Goal: Transaction & Acquisition: Subscribe to service/newsletter

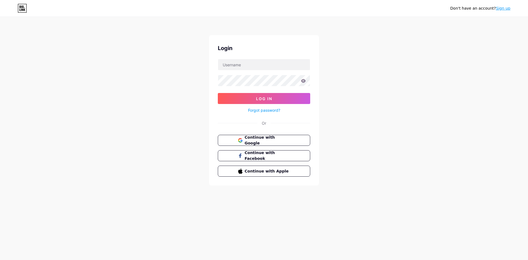
click at [243, 69] on input "text" at bounding box center [264, 64] width 92 height 11
paste input "[EMAIL_ADDRESS][DOMAIN_NAME]"
type input "[EMAIL_ADDRESS][DOMAIN_NAME]"
drag, startPoint x: 233, startPoint y: 65, endPoint x: 251, endPoint y: 66, distance: 18.8
click at [251, 66] on input "[EMAIL_ADDRESS][DOMAIN_NAME]" at bounding box center [264, 64] width 92 height 11
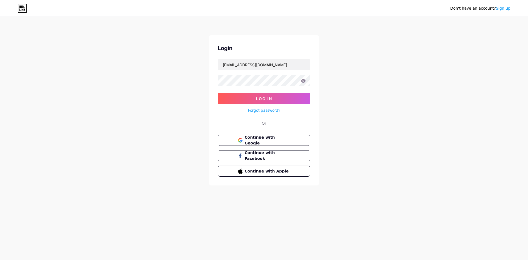
click at [304, 82] on icon at bounding box center [303, 81] width 5 height 4
click at [304, 81] on icon at bounding box center [303, 81] width 5 height 4
click at [303, 80] on icon at bounding box center [303, 81] width 5 height 4
click at [304, 81] on icon at bounding box center [303, 81] width 5 height 4
click at [266, 96] on button "Log In" at bounding box center [264, 98] width 92 height 11
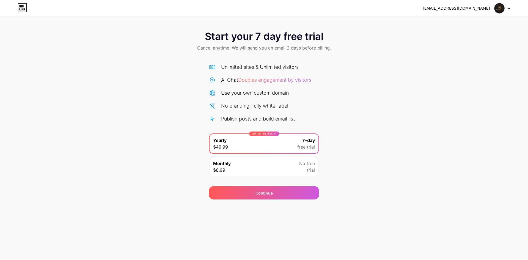
click at [275, 168] on div "Monthly $8.99 No free trial" at bounding box center [263, 166] width 109 height 19
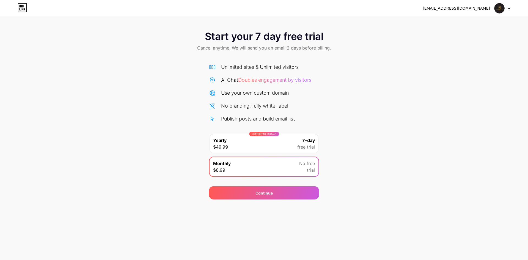
click at [276, 146] on div "LIMITED TIME : 50% off Yearly $49.99 7-day free trial" at bounding box center [263, 143] width 109 height 19
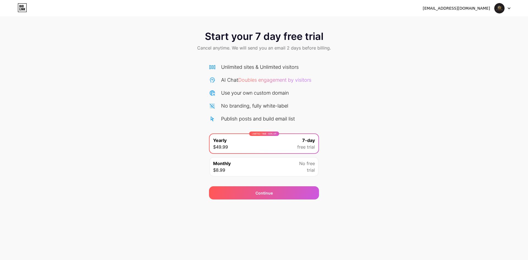
click at [507, 7] on icon at bounding box center [508, 8] width 3 height 2
